Goal: Information Seeking & Learning: Learn about a topic

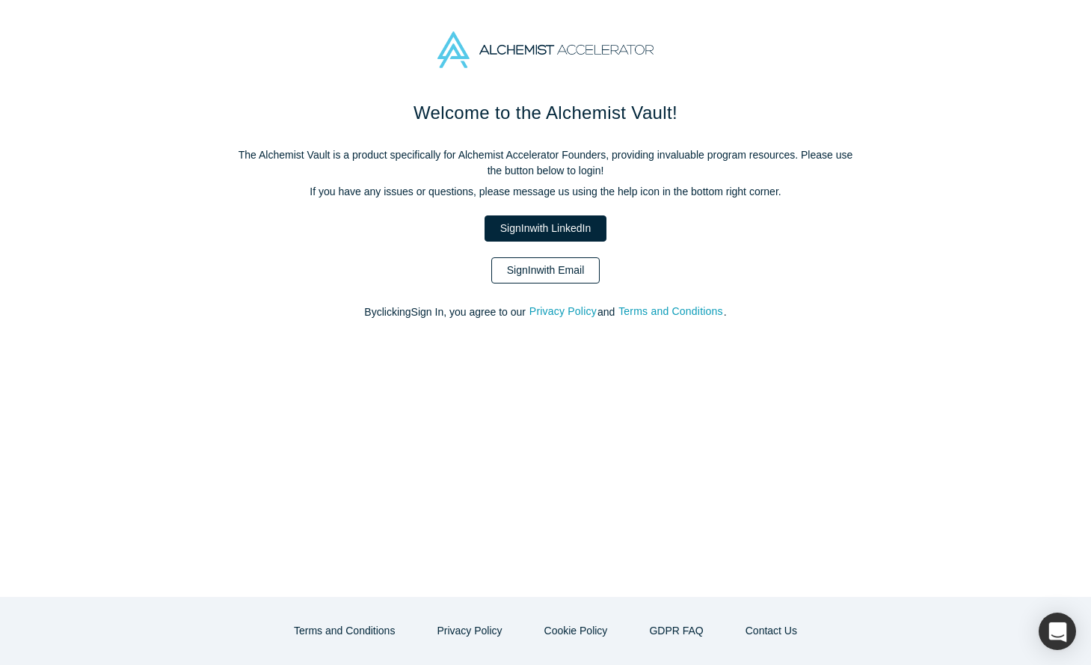
click at [532, 271] on link "Sign In with Email" at bounding box center [545, 270] width 109 height 26
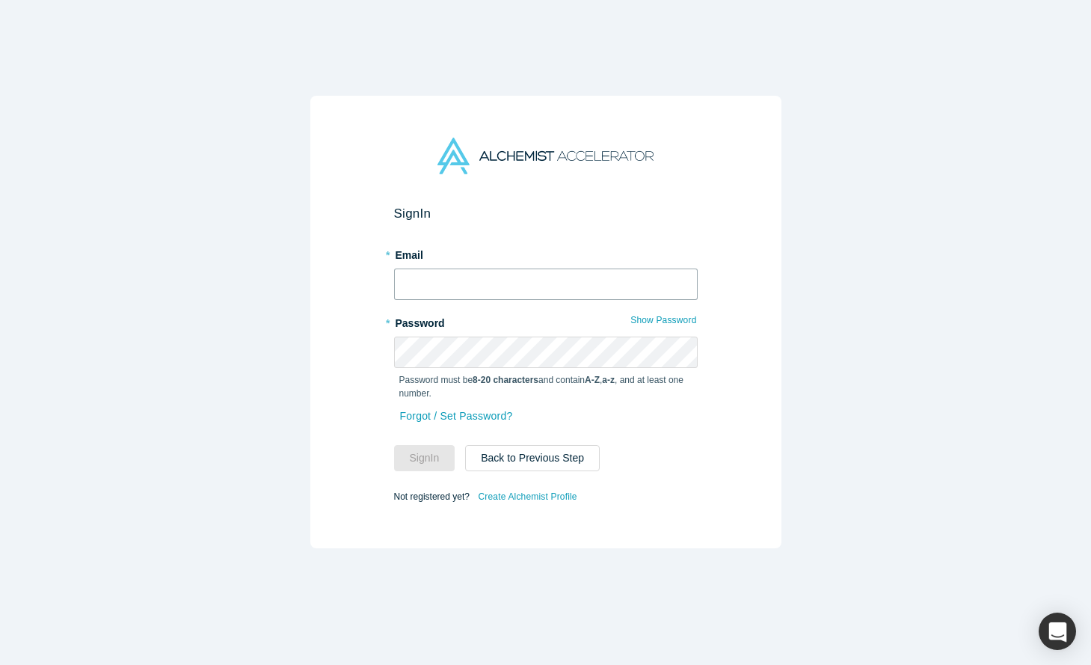
click at [484, 272] on input "text" at bounding box center [546, 283] width 304 height 31
type input "sunil_k_k@yahoo.com"
click at [425, 447] on button "Sign In" at bounding box center [424, 458] width 61 height 26
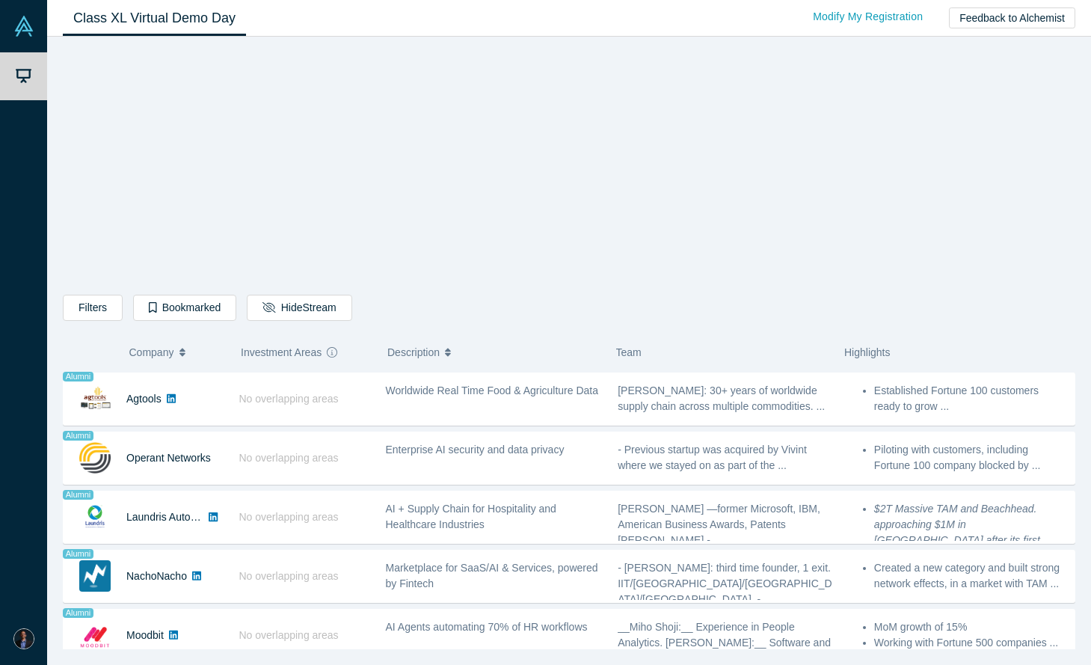
scroll to position [944, 0]
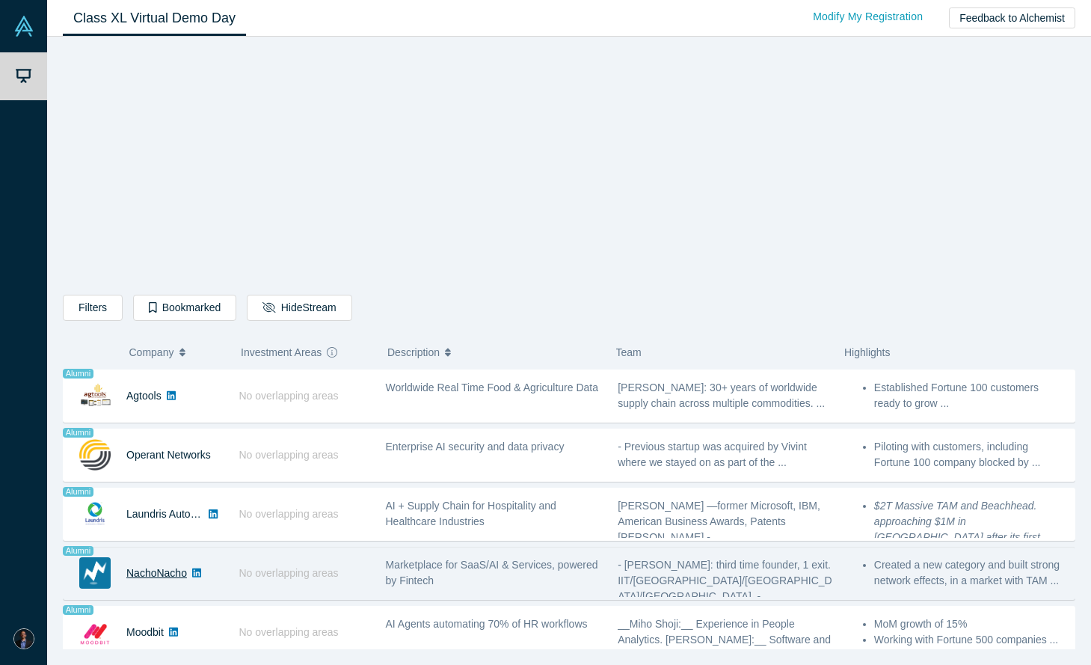
click at [173, 576] on link "NachoNacho" at bounding box center [156, 573] width 61 height 12
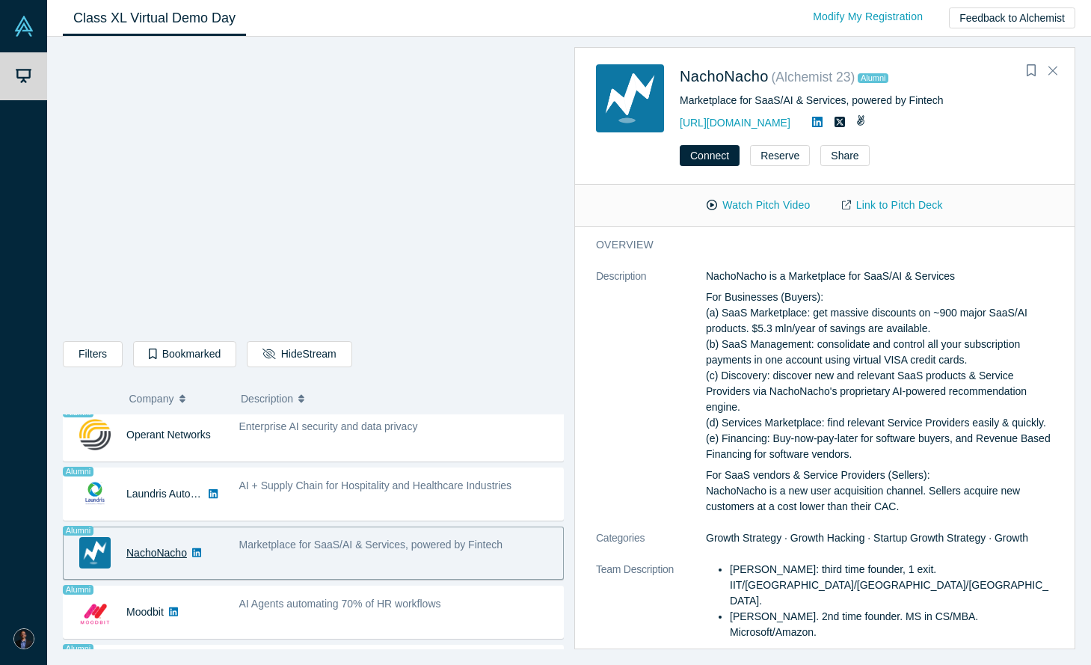
scroll to position [1013, 0]
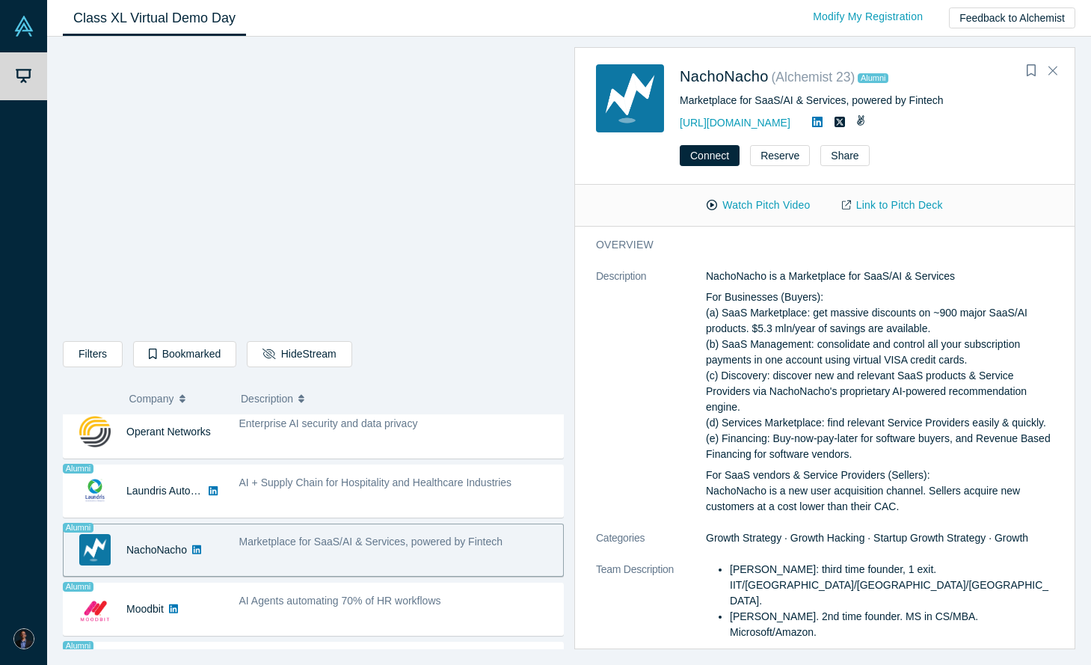
click at [199, 553] on icon at bounding box center [196, 548] width 9 height 9
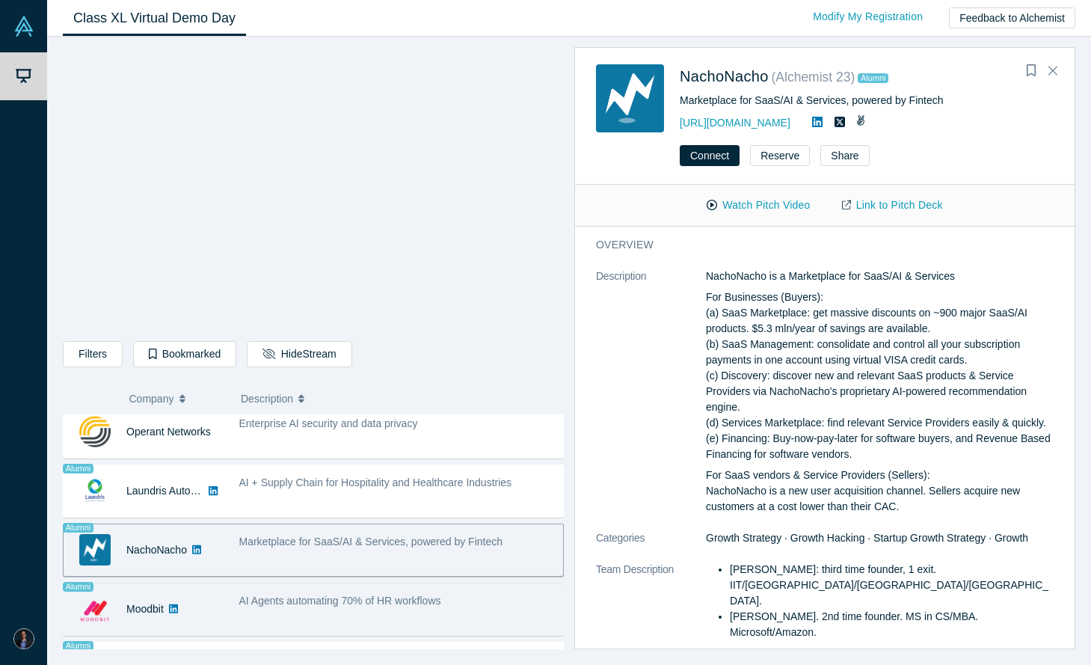
drag, startPoint x: 251, startPoint y: 625, endPoint x: 215, endPoint y: 630, distance: 35.4
click at [249, 627] on div "AI Agents automating 70% of HR workflows" at bounding box center [397, 609] width 332 height 47
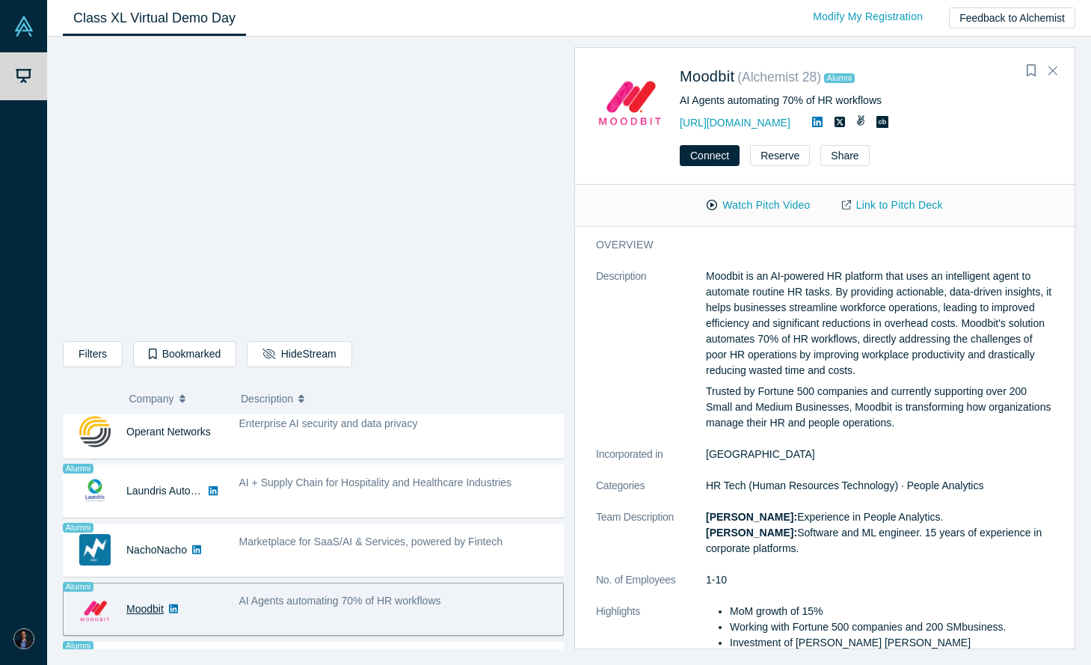
click at [150, 612] on link "Moodbit" at bounding box center [144, 609] width 37 height 12
click at [174, 612] on icon at bounding box center [173, 608] width 9 height 9
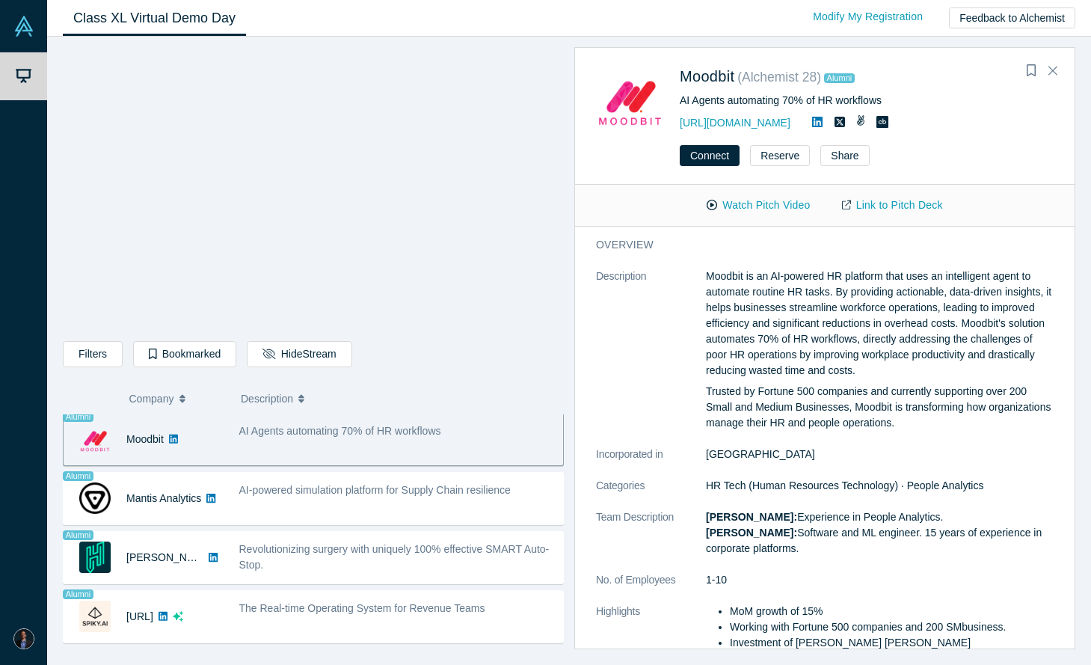
scroll to position [1183, 0]
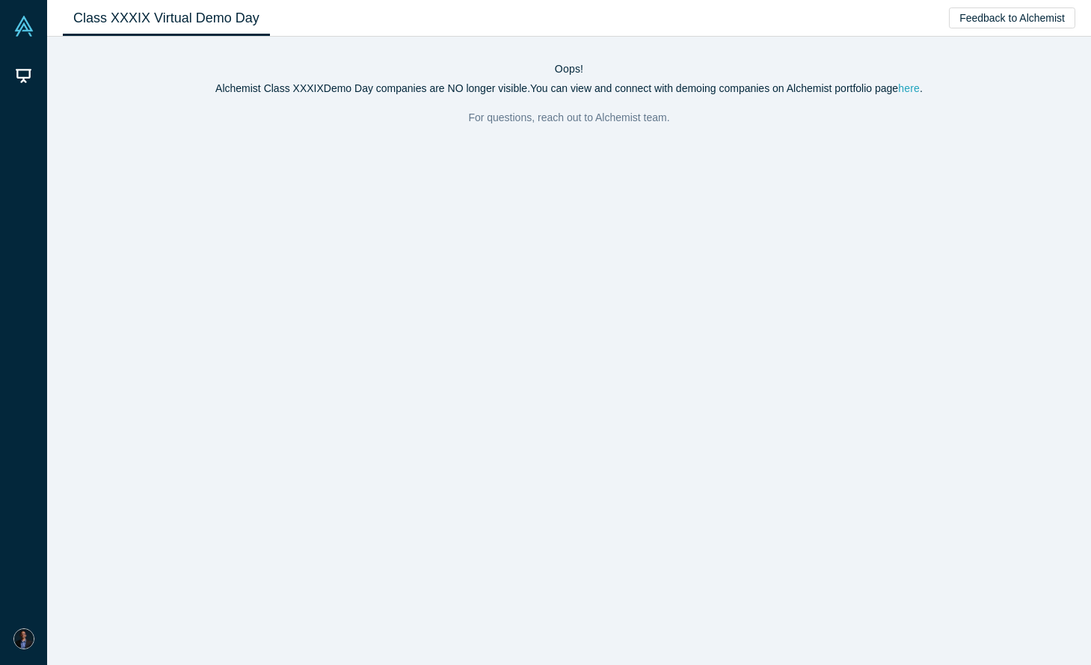
click at [917, 89] on link "here" at bounding box center [909, 88] width 22 height 12
